Goal: Task Accomplishment & Management: Manage account settings

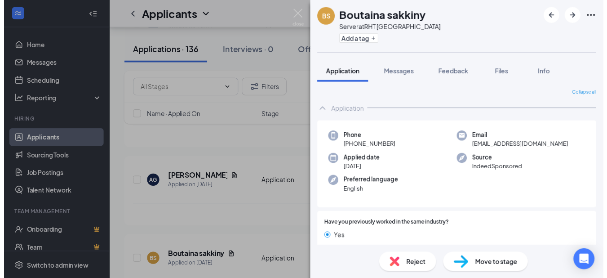
scroll to position [514, 0]
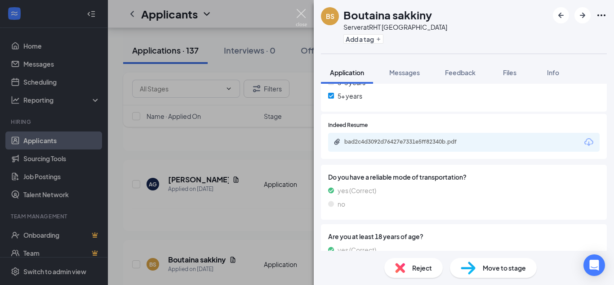
click at [301, 10] on img at bounding box center [301, 18] width 11 height 18
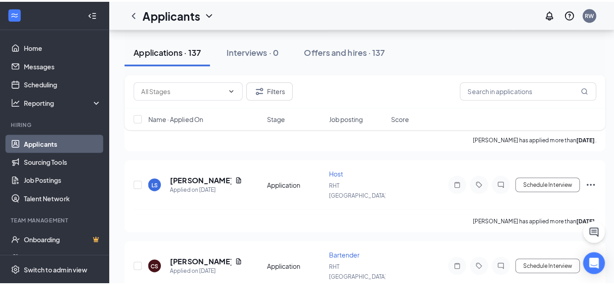
scroll to position [1079, 0]
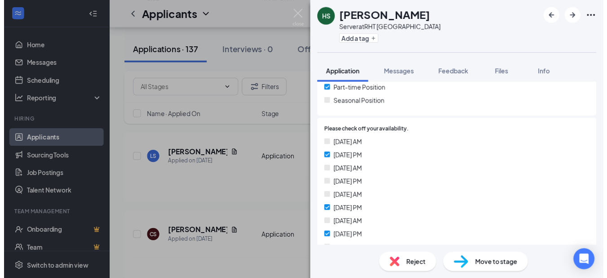
scroll to position [225, 0]
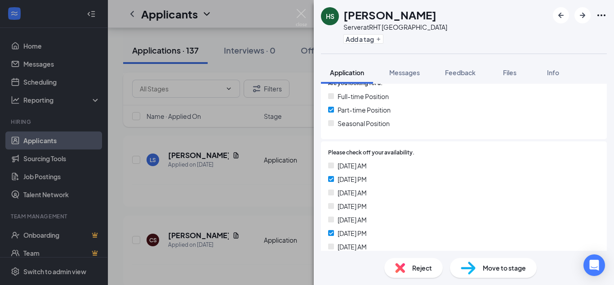
click at [300, 128] on div "HS [PERSON_NAME] Server at [GEOGRAPHIC_DATA] Add a tag Application Messages Fee…" at bounding box center [307, 142] width 614 height 285
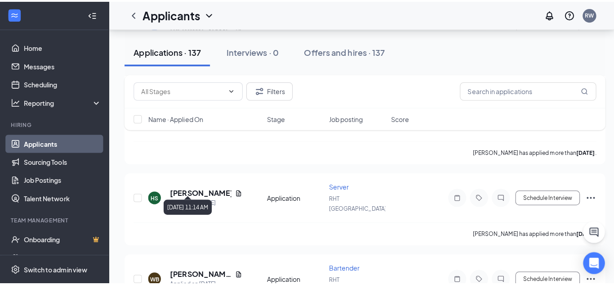
scroll to position [1214, 0]
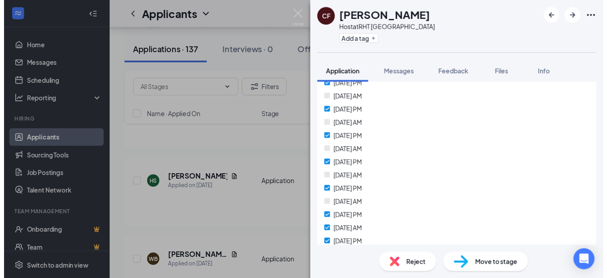
scroll to position [315, 0]
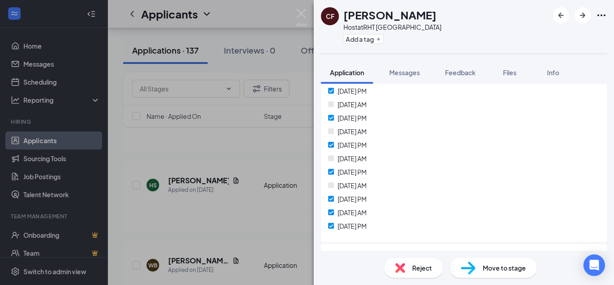
click at [225, 149] on div "CF [PERSON_NAME] Host at [GEOGRAPHIC_DATA] Add a tag Application Messages Feedb…" at bounding box center [307, 142] width 614 height 285
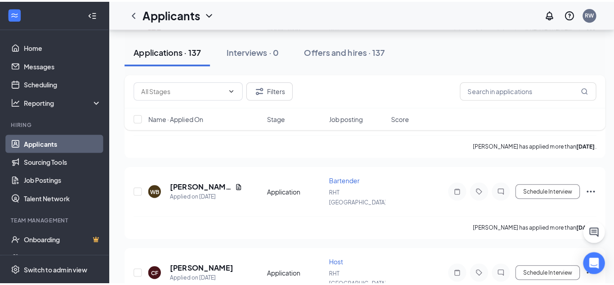
scroll to position [1304, 0]
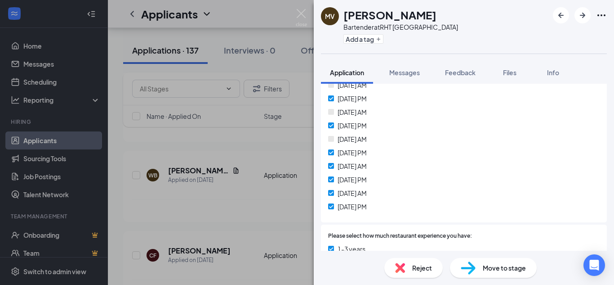
scroll to position [360, 0]
click at [243, 143] on div "MV [PERSON_NAME] Bartender at [GEOGRAPHIC_DATA] Add a tag Application Messages …" at bounding box center [307, 142] width 614 height 285
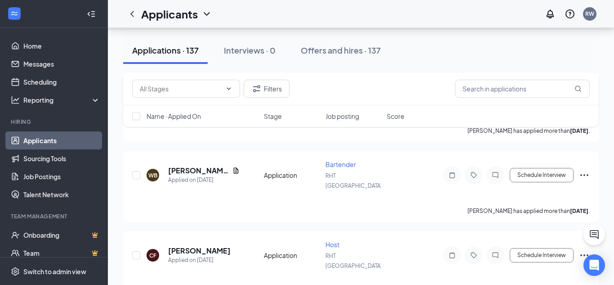
scroll to position [1349, 0]
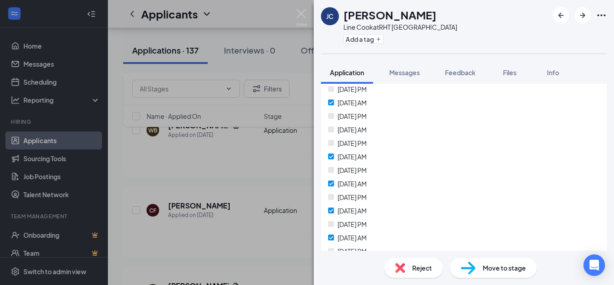
scroll to position [360, 0]
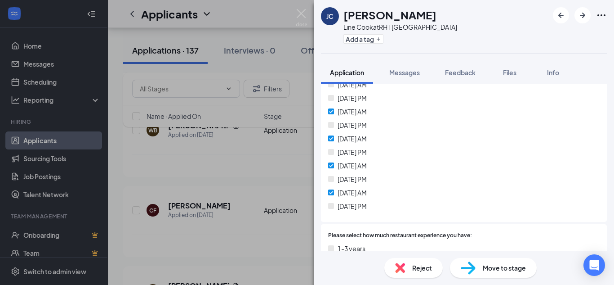
click at [253, 189] on div "[PERSON_NAME] Line Cook at [GEOGRAPHIC_DATA] Add a tag Application Messages Fee…" at bounding box center [307, 142] width 614 height 285
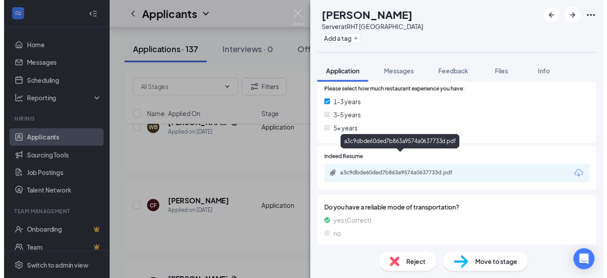
scroll to position [495, 0]
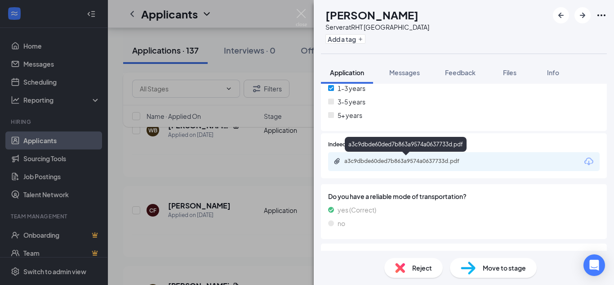
click at [378, 160] on div "a3c9dbde60ded7b863a9574a0637733d.pdf" at bounding box center [407, 160] width 126 height 7
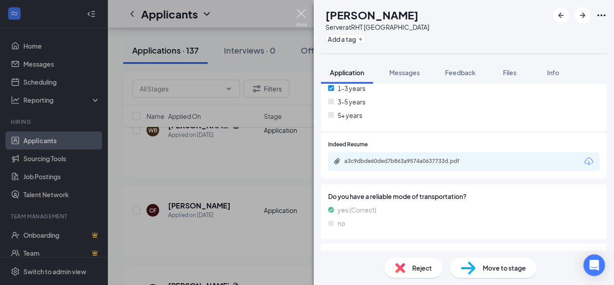
click at [300, 13] on img at bounding box center [301, 18] width 11 height 18
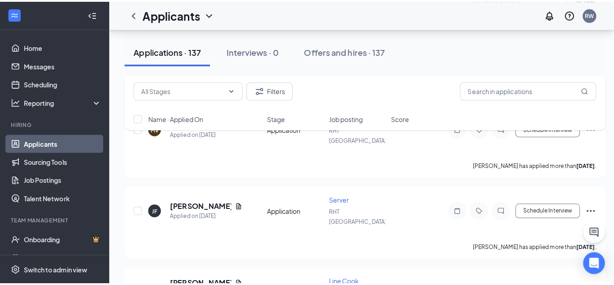
scroll to position [1529, 0]
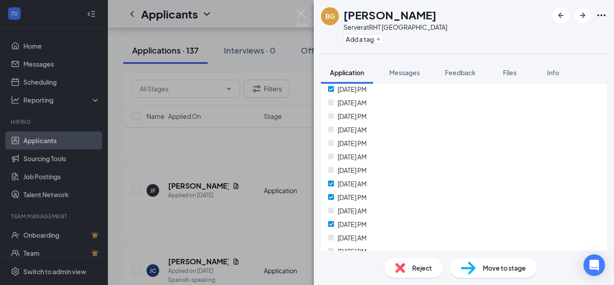
scroll to position [360, 0]
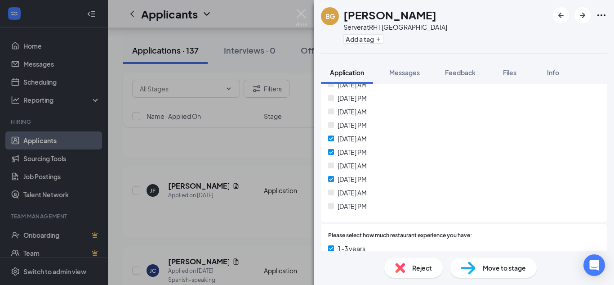
click at [292, 169] on div "BG [PERSON_NAME] Server at [GEOGRAPHIC_DATA] Add a tag Application Messages Fee…" at bounding box center [307, 142] width 614 height 285
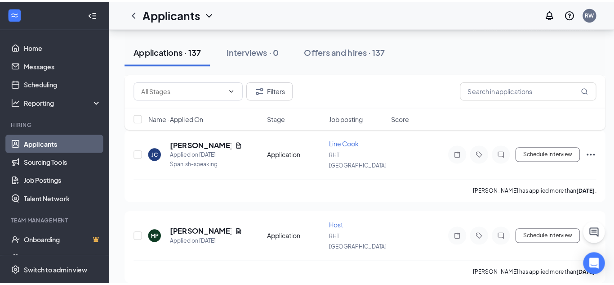
scroll to position [1663, 0]
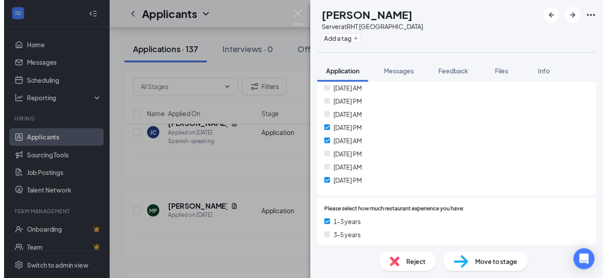
scroll to position [360, 0]
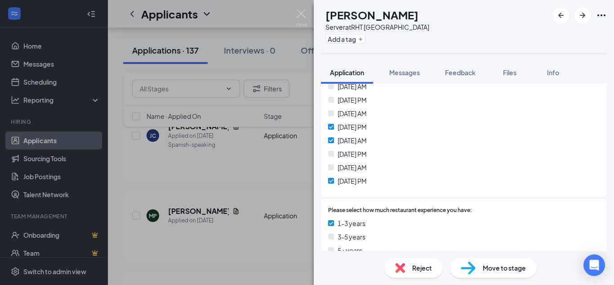
click at [245, 164] on div "RS [PERSON_NAME] Server at [GEOGRAPHIC_DATA] Add a tag Application Messages Fee…" at bounding box center [307, 142] width 614 height 285
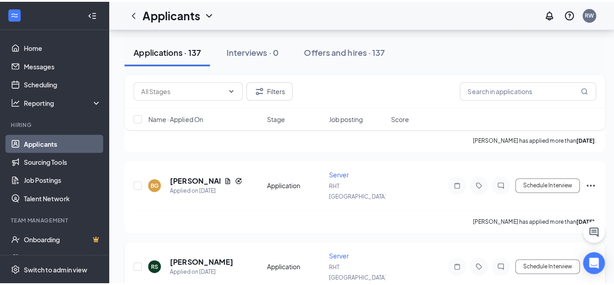
scroll to position [1798, 0]
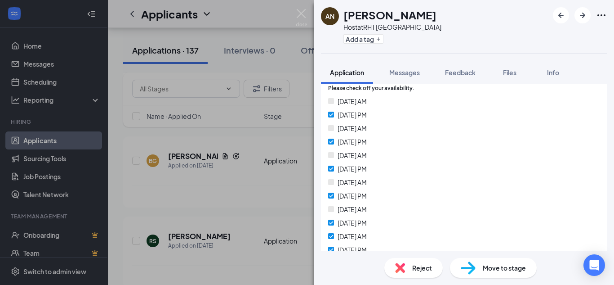
scroll to position [270, 0]
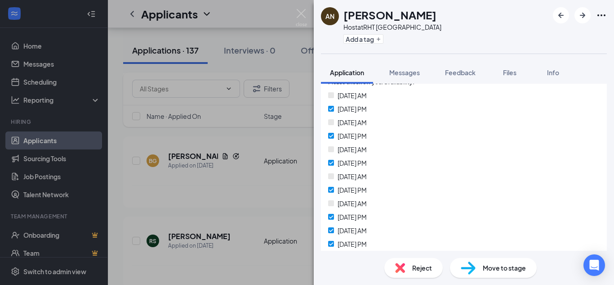
drag, startPoint x: 203, startPoint y: 153, endPoint x: 210, endPoint y: 153, distance: 7.2
click at [203, 153] on div "AN [PERSON_NAME] Host at [GEOGRAPHIC_DATA] Add a tag Application Messages Feedb…" at bounding box center [307, 142] width 614 height 285
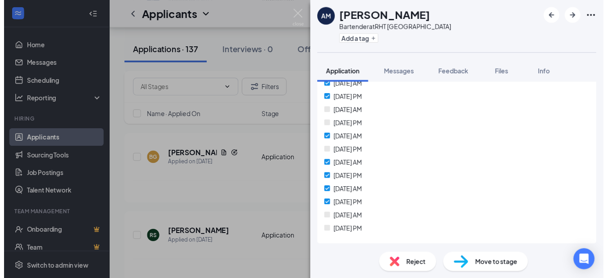
scroll to position [360, 0]
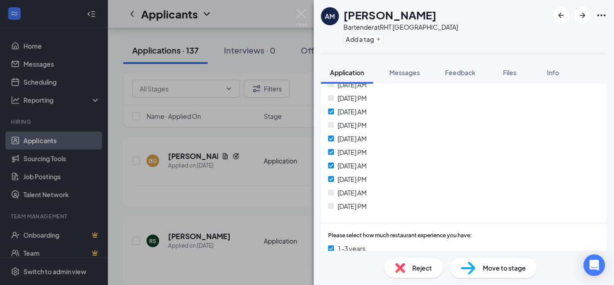
click at [249, 174] on div "AM [PERSON_NAME] Bartender at [GEOGRAPHIC_DATA] Add a tag Application Messages …" at bounding box center [307, 142] width 614 height 285
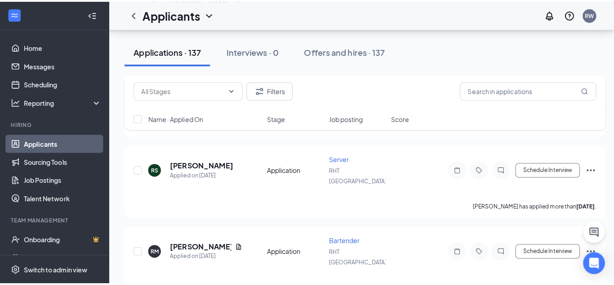
scroll to position [1888, 0]
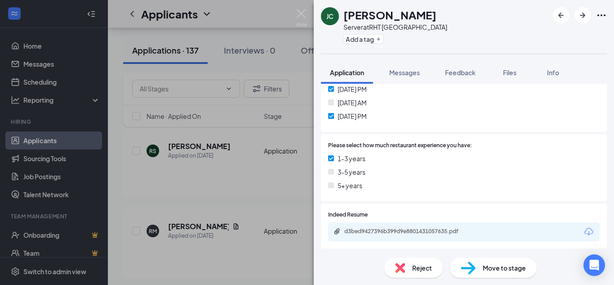
scroll to position [495, 0]
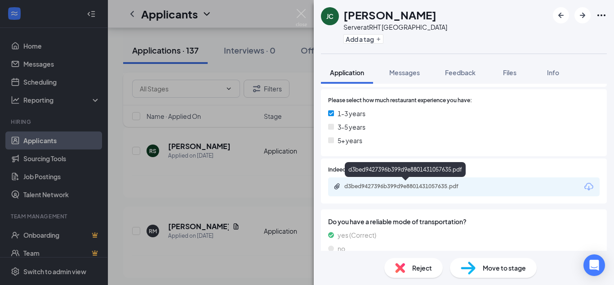
click at [365, 184] on div "d3bed9427396b399d9e8801431057635.pdf" at bounding box center [407, 186] width 126 height 7
